Goal: Contribute content: Add original content to the website for others to see

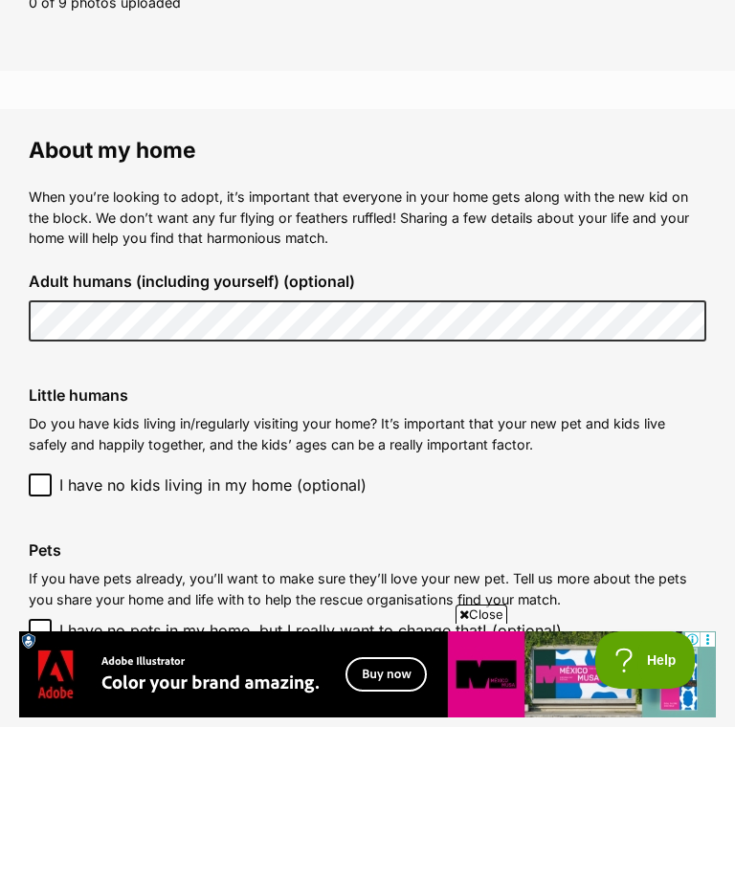
scroll to position [1298, 0]
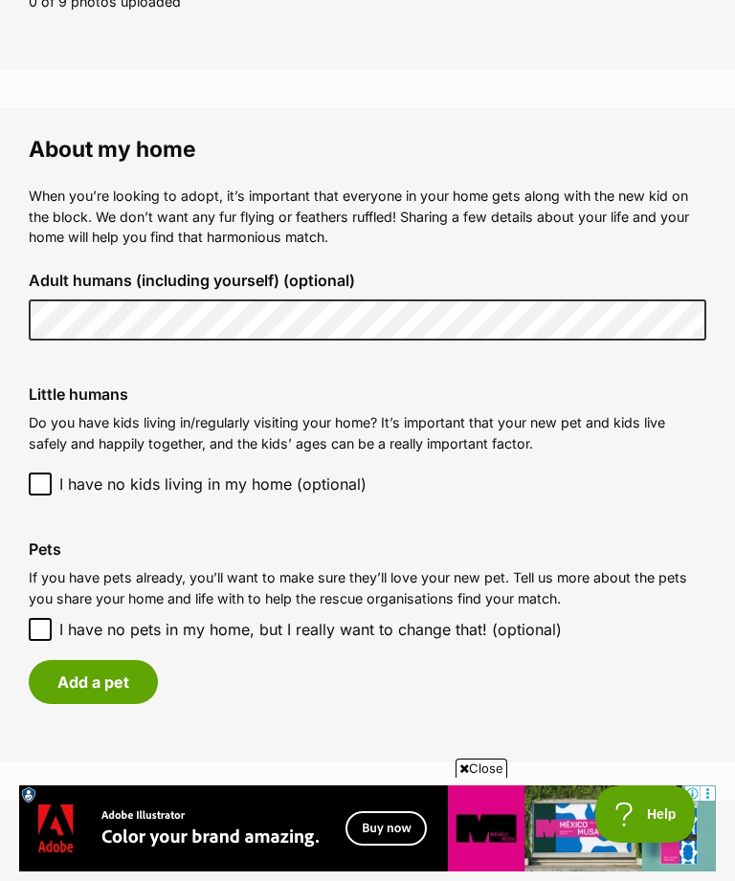
click at [106, 668] on button "Add a pet" at bounding box center [93, 682] width 129 height 44
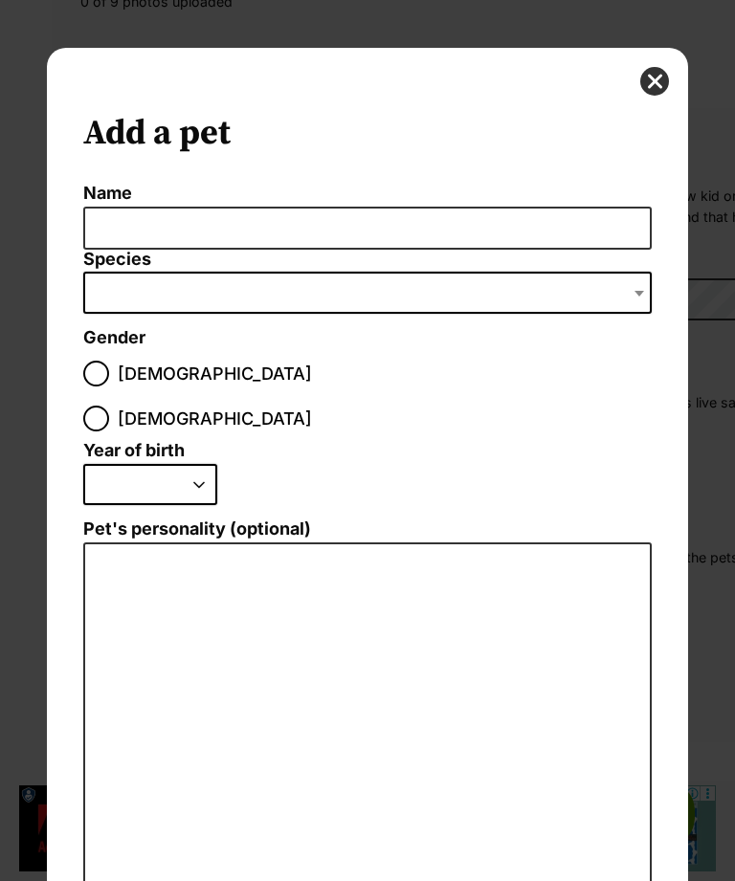
scroll to position [0, 0]
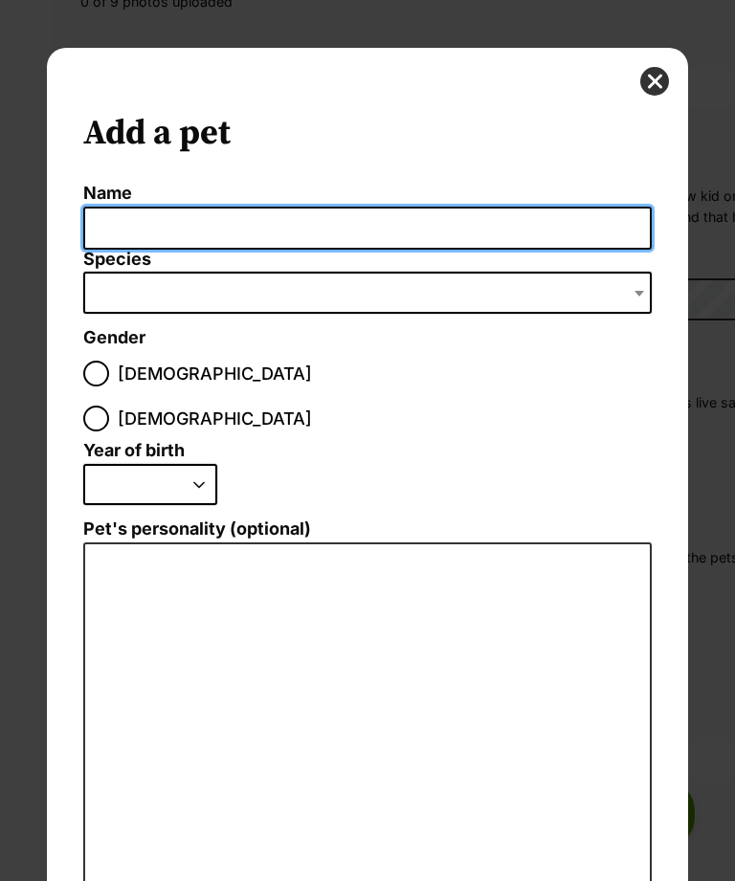
click at [142, 222] on input "Name" at bounding box center [366, 228] width 567 height 43
type input "Rafa"
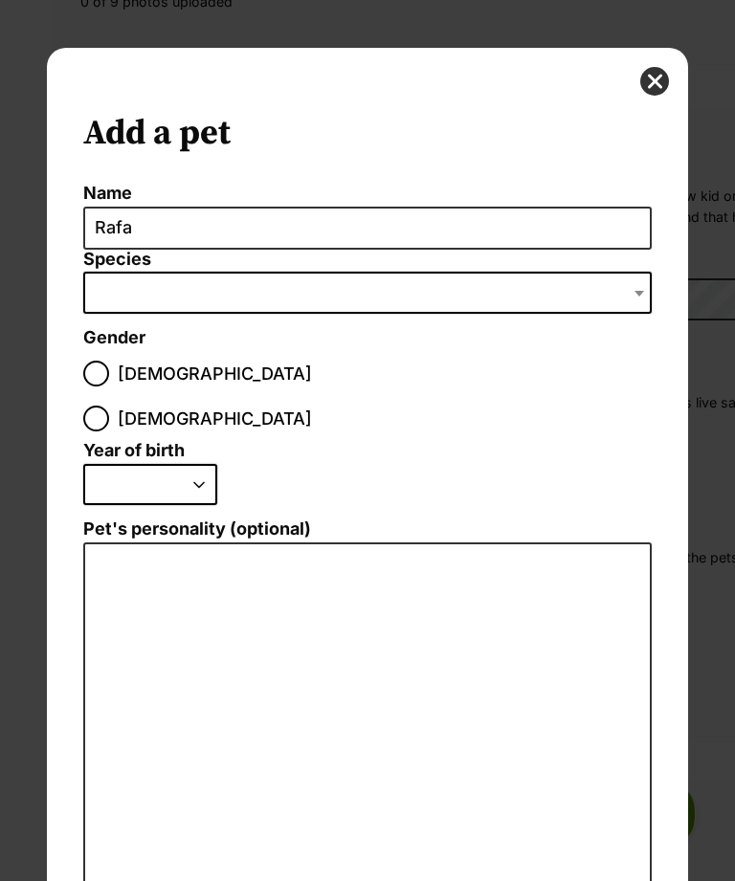
click at [140, 281] on span "Dialog Window - Close (Press escape to close)" at bounding box center [366, 293] width 567 height 42
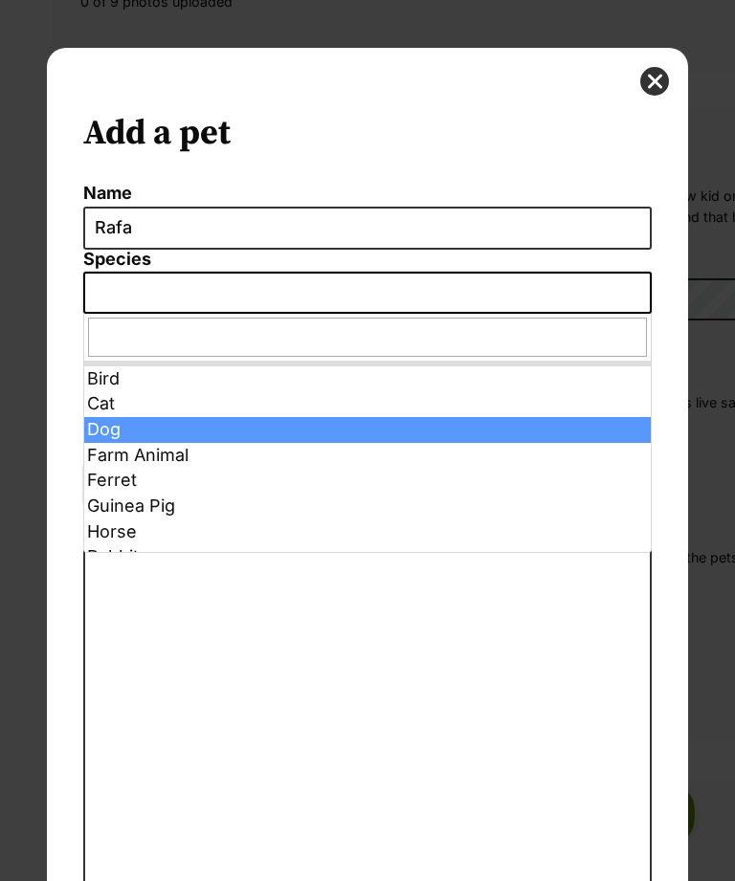
select select "1"
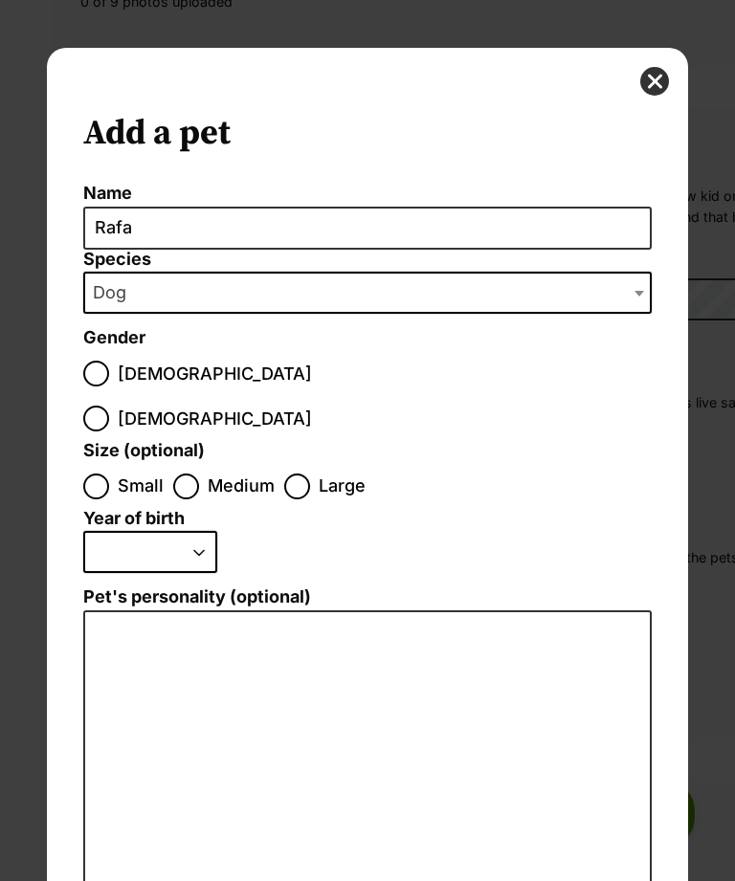
click at [100, 382] on input "[DEMOGRAPHIC_DATA]" at bounding box center [96, 374] width 26 height 26
radio input "true"
click at [181, 474] on input "Medium" at bounding box center [186, 487] width 26 height 26
radio input "true"
click at [199, 531] on select "2025 2024 2023 2022 2021 2020 2019 2018 2017 2016 2015 2014 2013 2012 2011 2010…" at bounding box center [150, 552] width 134 height 42
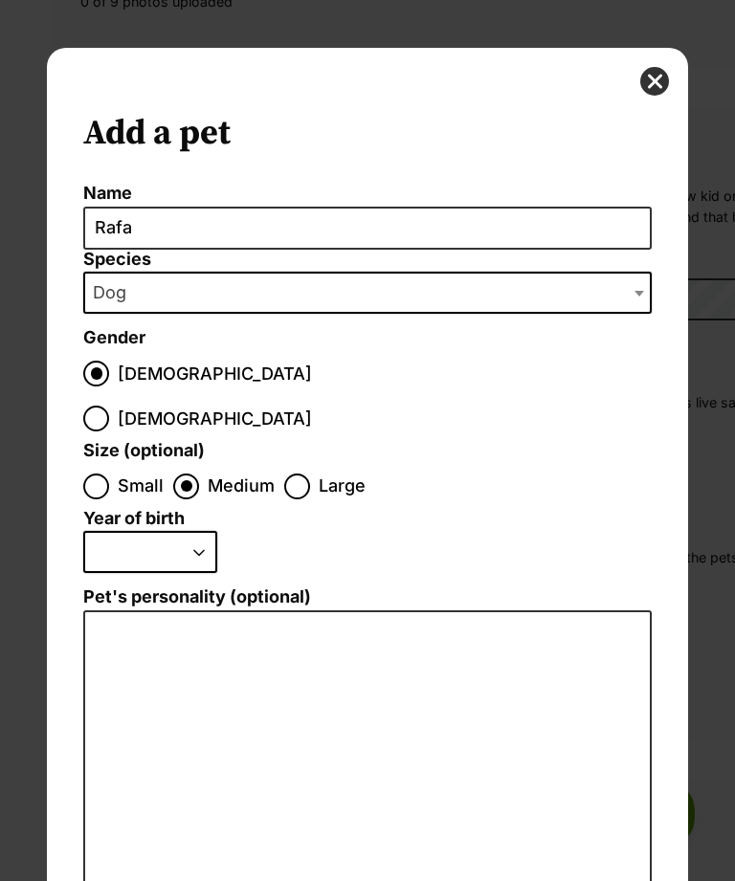
select select "2012"
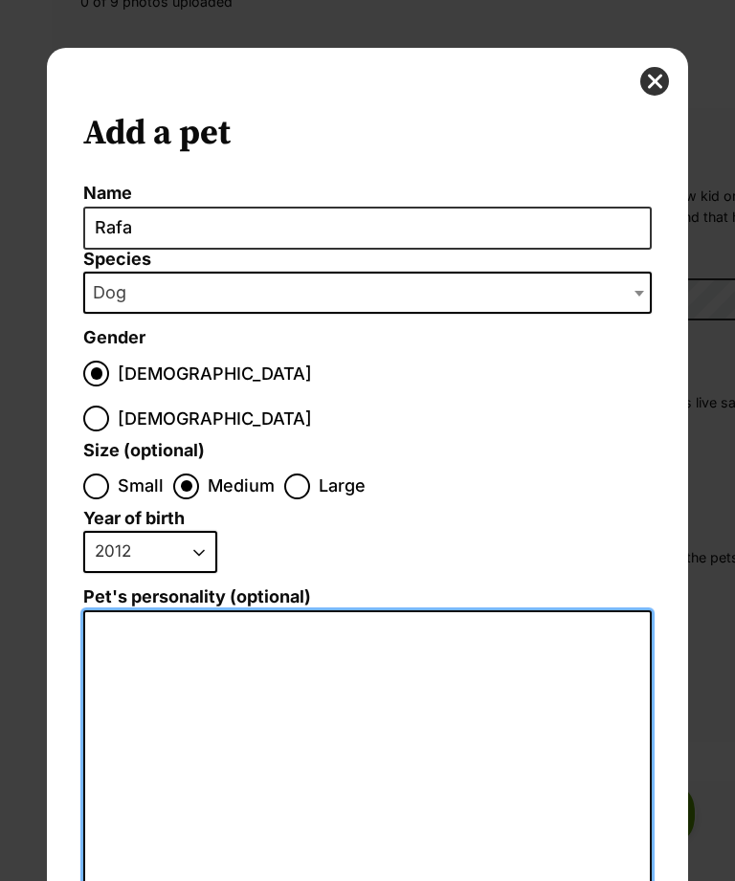
click at [149, 610] on textarea "Pet's personality (optional)" at bounding box center [366, 813] width 567 height 406
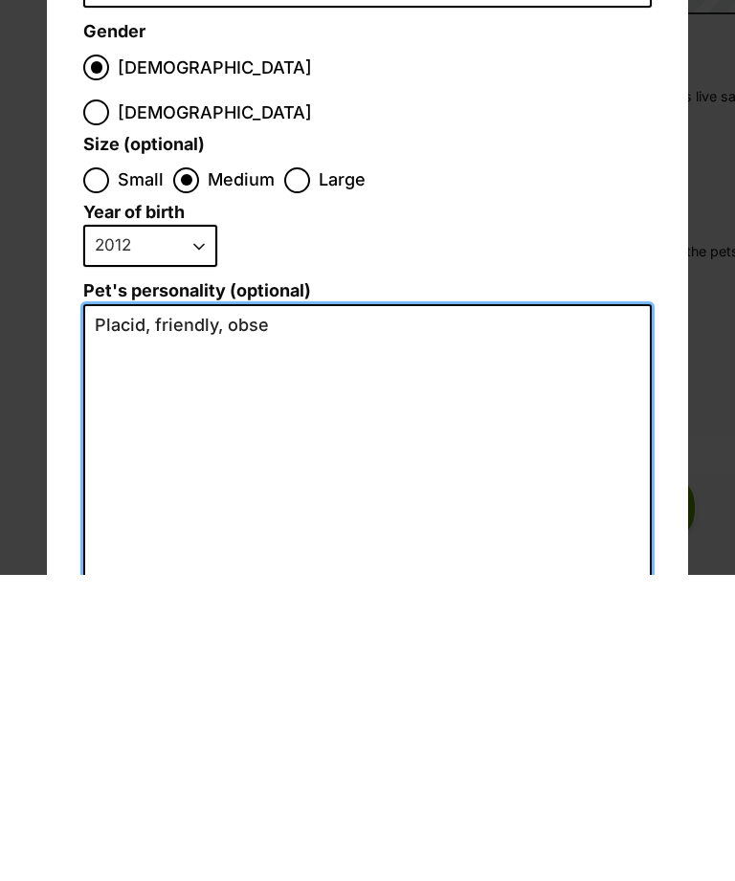
click at [230, 610] on textarea "Placid, friendly, obse" at bounding box center [366, 813] width 567 height 406
click at [338, 610] on textarea "Placid, friendly, fetch obse" at bounding box center [366, 813] width 567 height 406
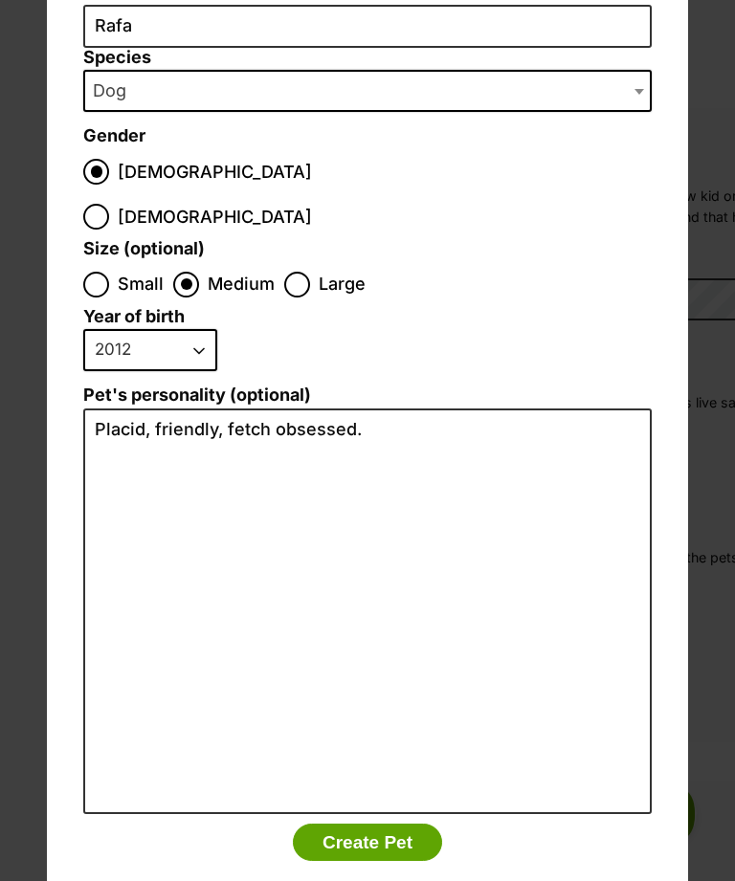
scroll to position [200, 0]
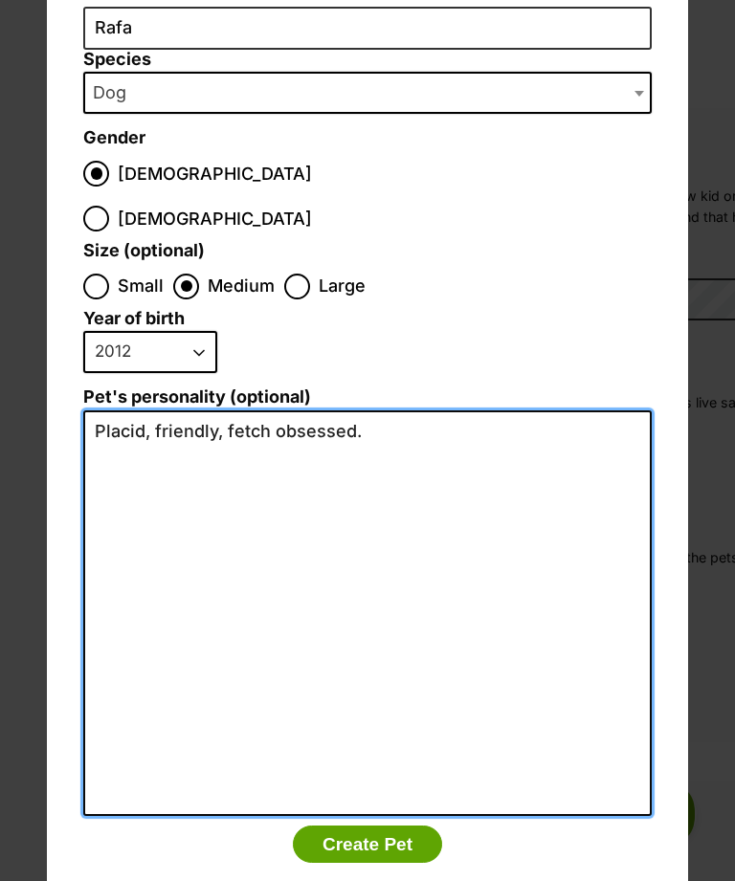
type textarea "Placid, friendly, fetch obsessed."
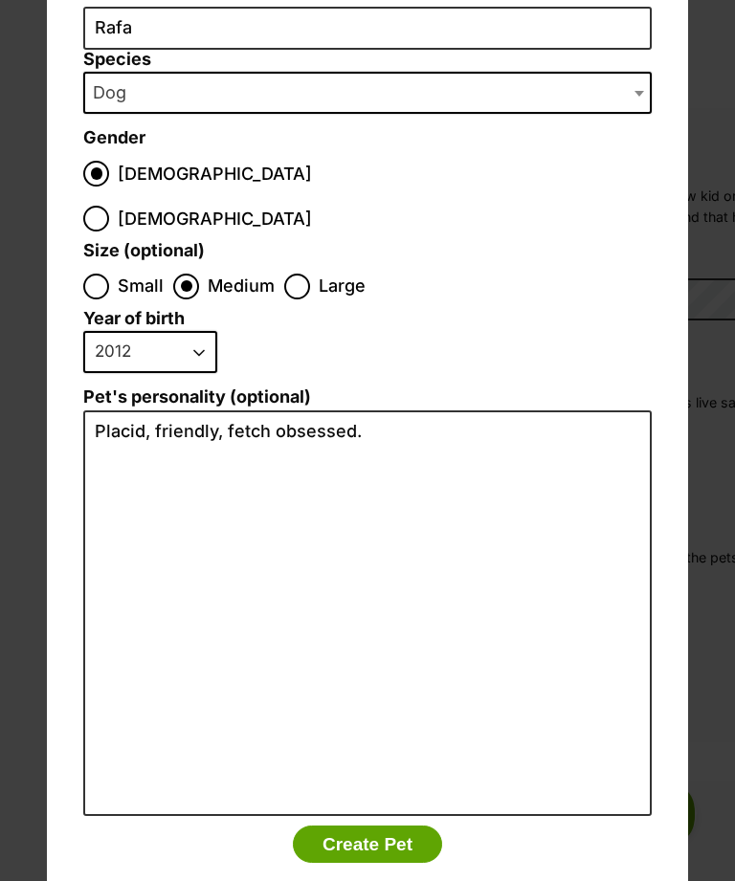
click at [391, 826] on button "Create Pet" at bounding box center [367, 845] width 149 height 38
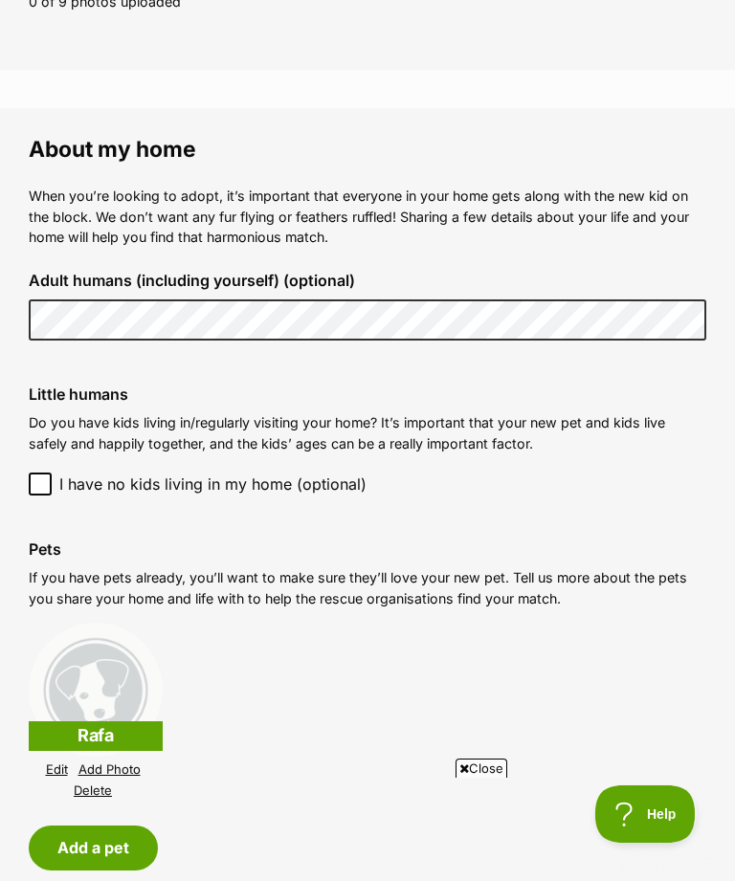
scroll to position [0, 0]
click at [112, 709] on img at bounding box center [96, 690] width 134 height 134
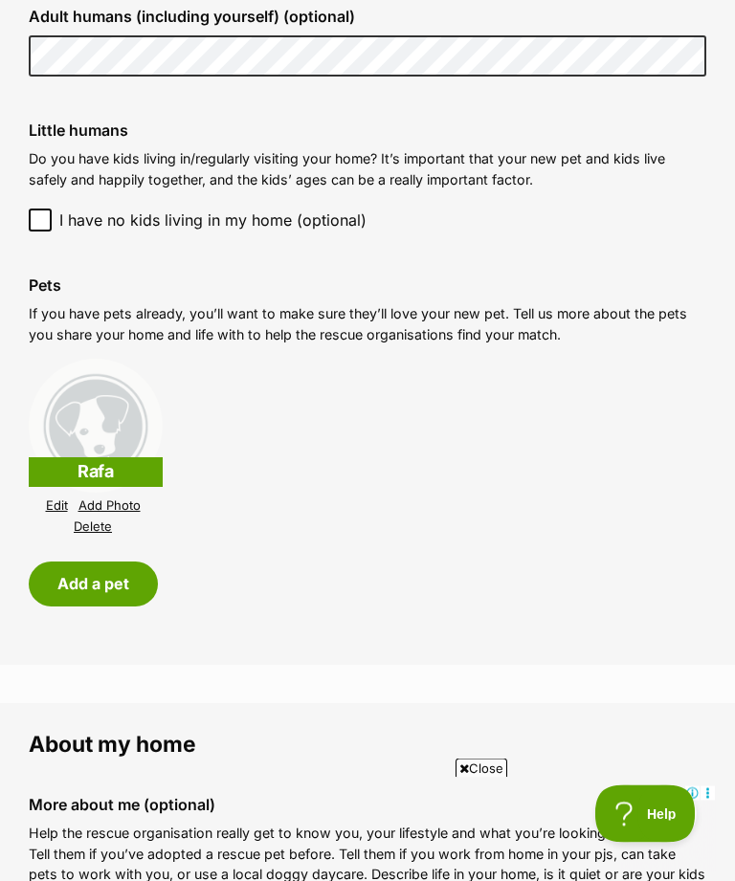
scroll to position [1564, 0]
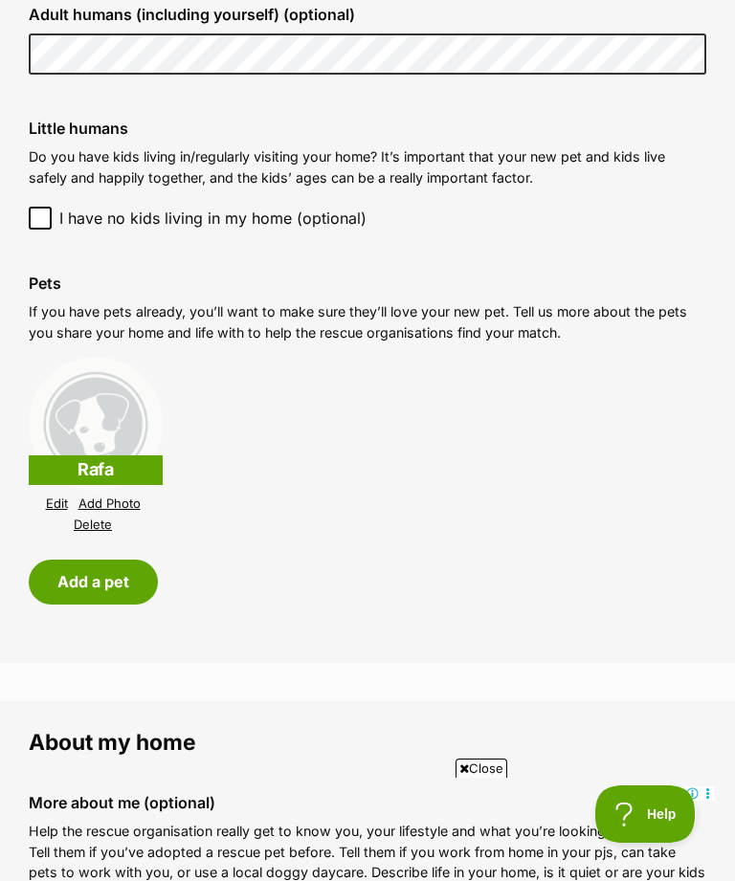
click at [129, 497] on link "Add Photo" at bounding box center [109, 504] width 62 height 14
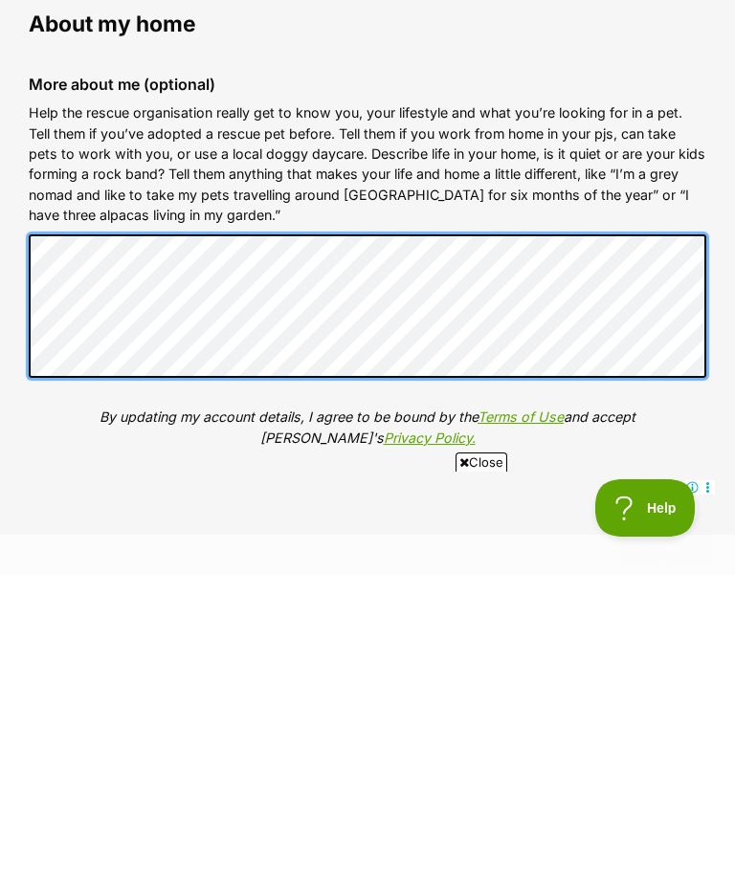
scroll to position [0, 0]
